Goal: Navigation & Orientation: Locate item on page

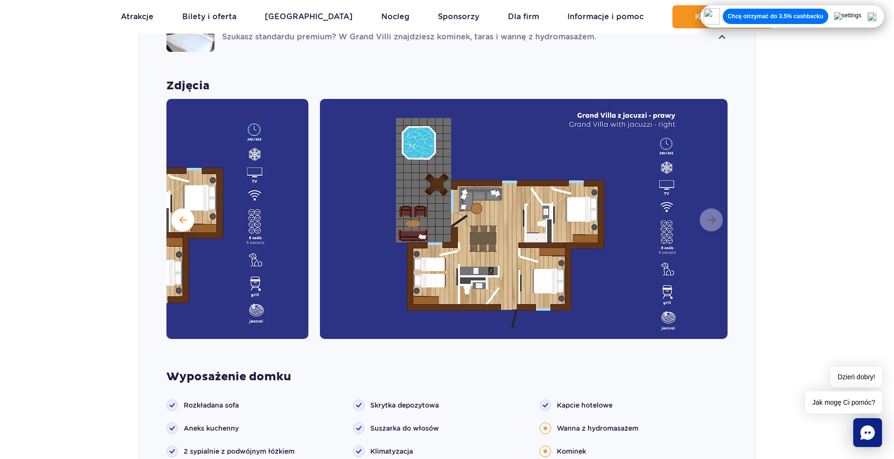
scroll to position [751, 0]
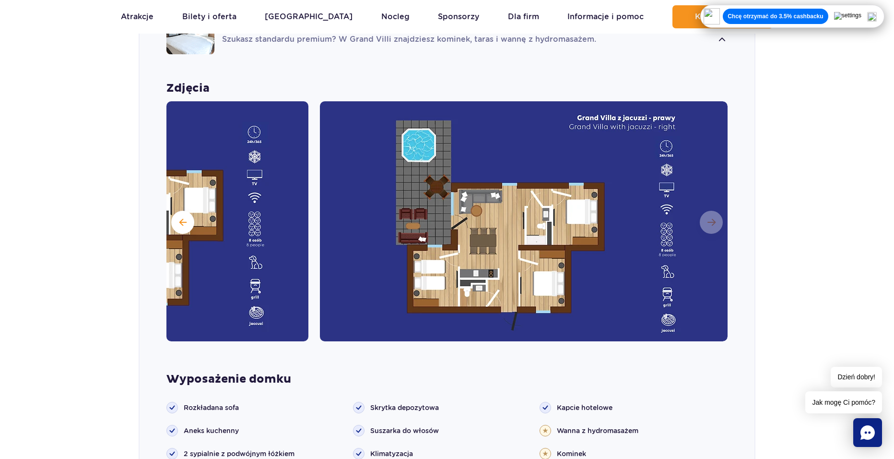
click at [707, 205] on img at bounding box center [524, 221] width 408 height 240
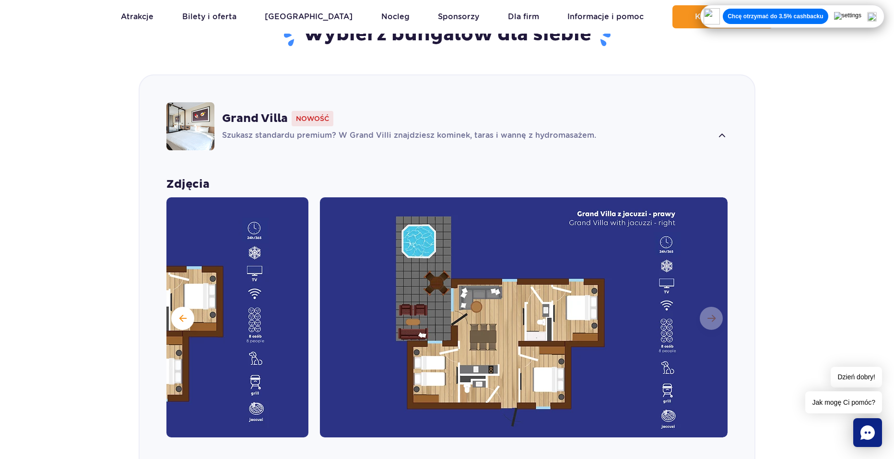
scroll to position [703, 0]
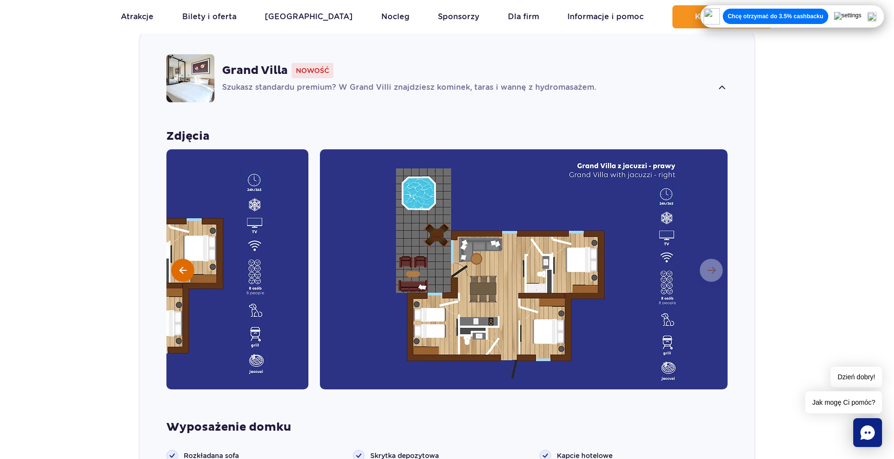
click at [193, 259] on button at bounding box center [182, 270] width 23 height 23
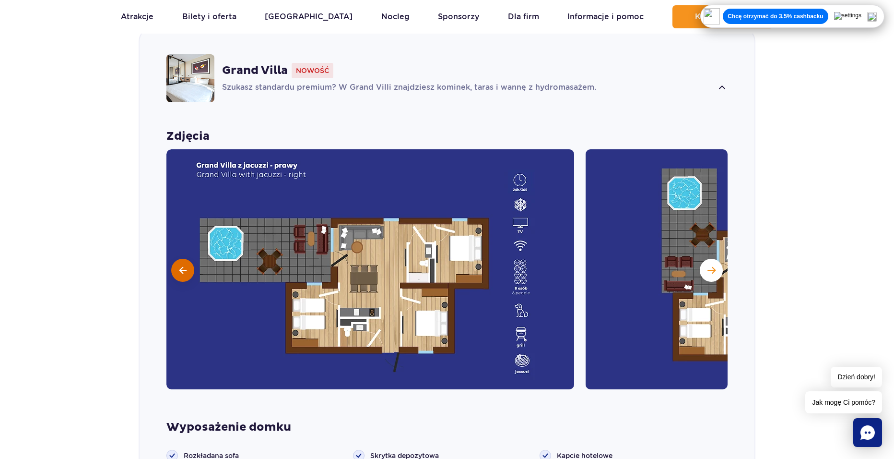
click at [183, 266] on span at bounding box center [182, 270] width 7 height 9
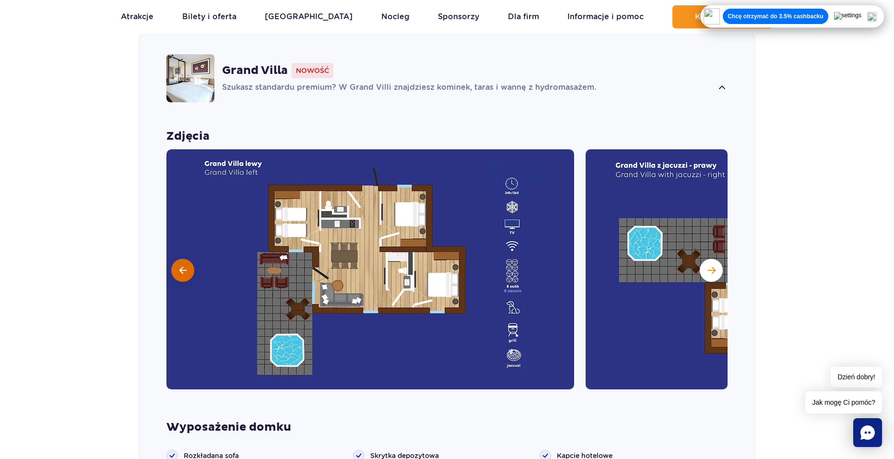
click at [186, 266] on span at bounding box center [182, 270] width 7 height 9
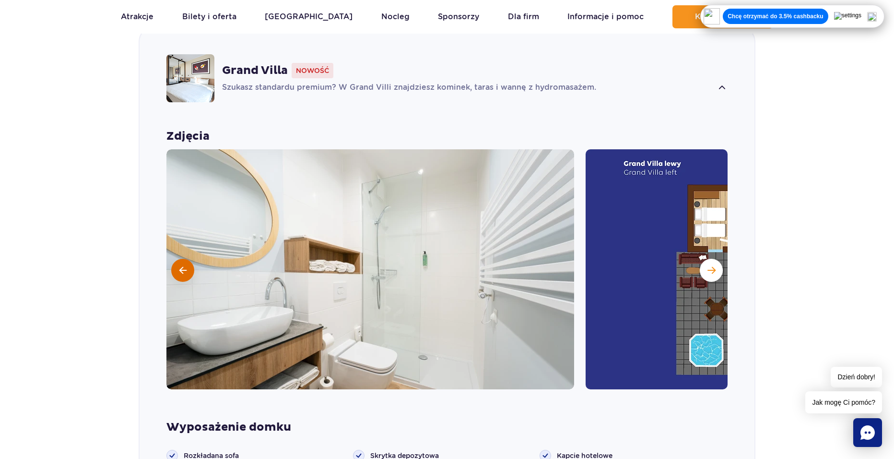
click at [188, 259] on button at bounding box center [182, 270] width 23 height 23
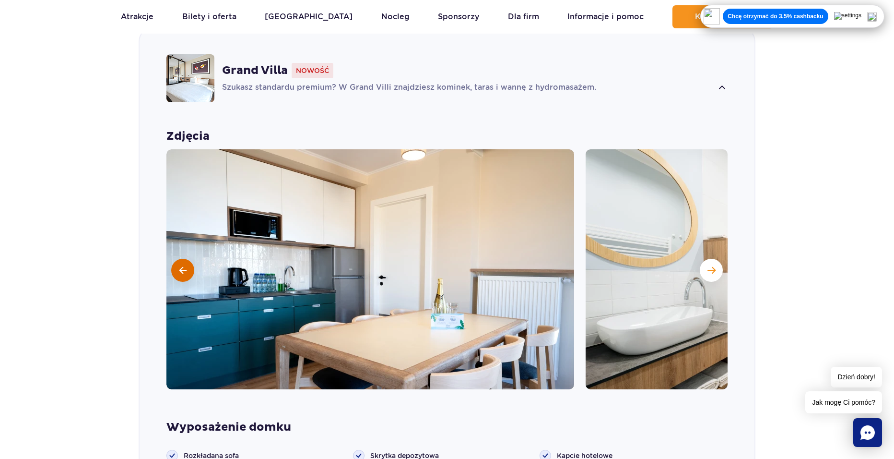
click at [190, 259] on button at bounding box center [182, 270] width 23 height 23
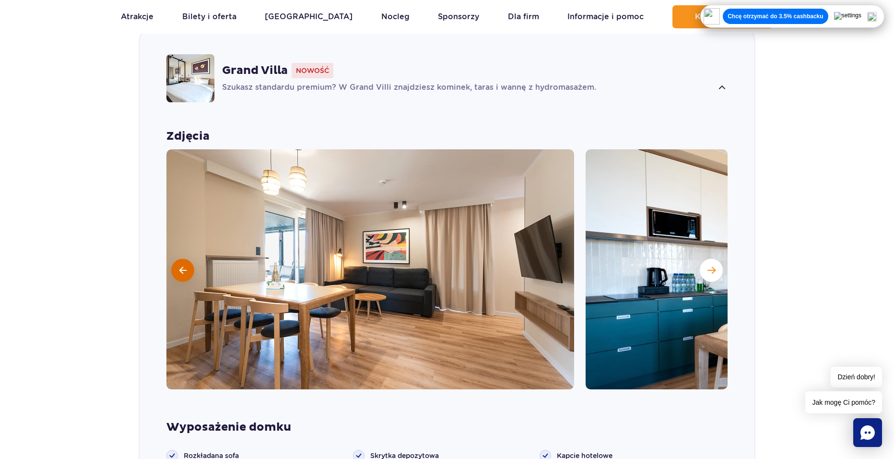
click at [190, 259] on button at bounding box center [182, 270] width 23 height 23
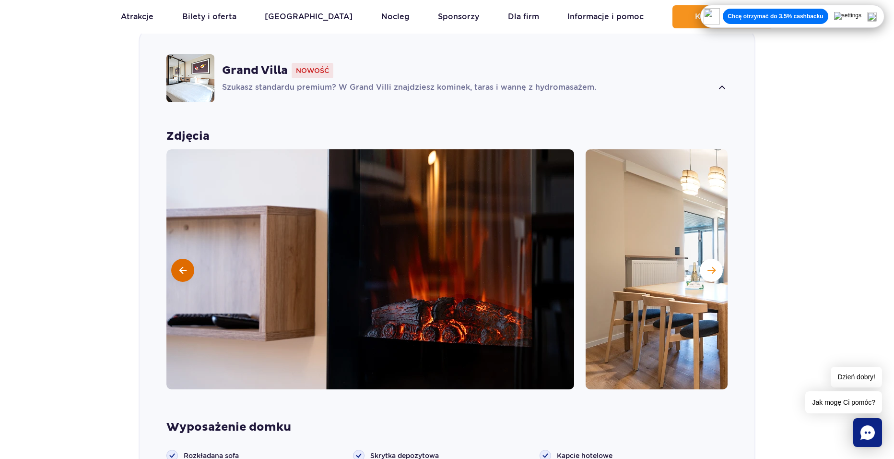
click at [187, 259] on button at bounding box center [182, 270] width 23 height 23
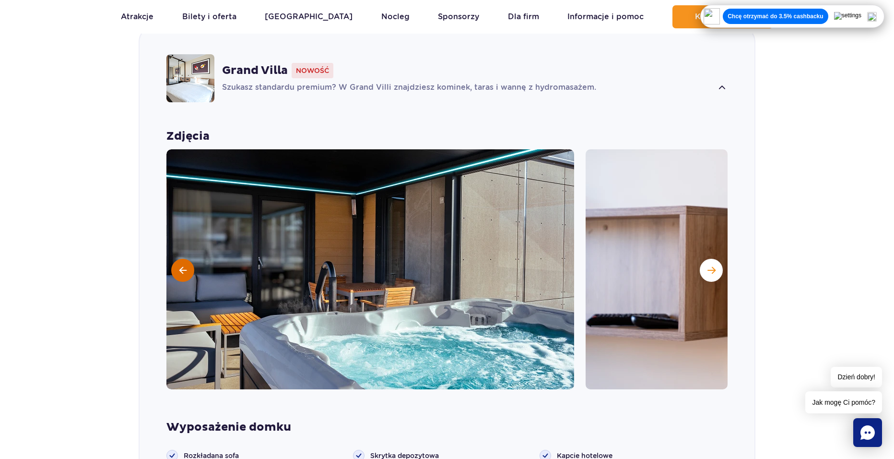
click at [190, 262] on button at bounding box center [182, 270] width 23 height 23
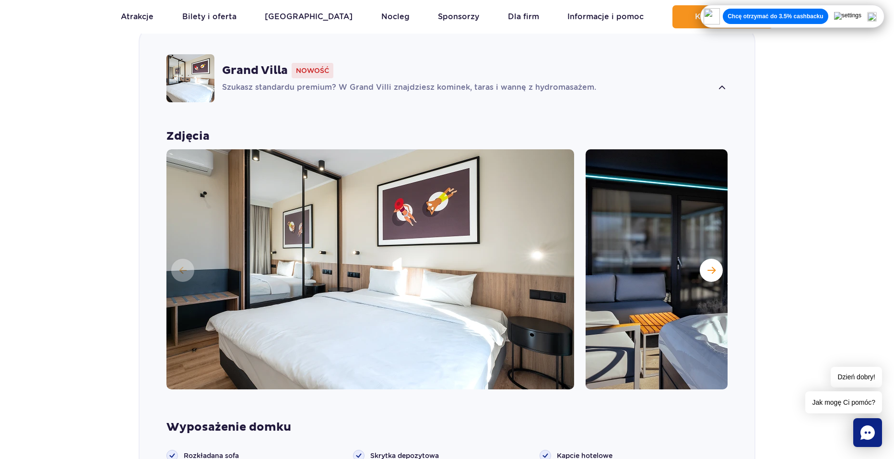
click at [190, 262] on img at bounding box center [371, 269] width 408 height 240
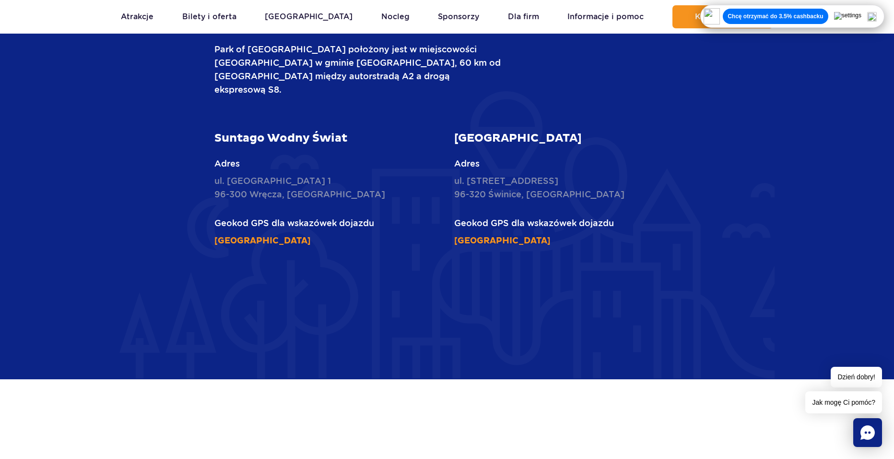
scroll to position [3055, 0]
